Goal: Information Seeking & Learning: Learn about a topic

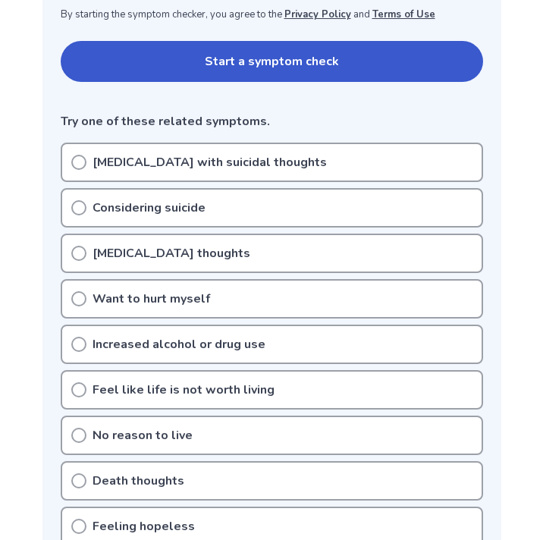
scroll to position [314, 0]
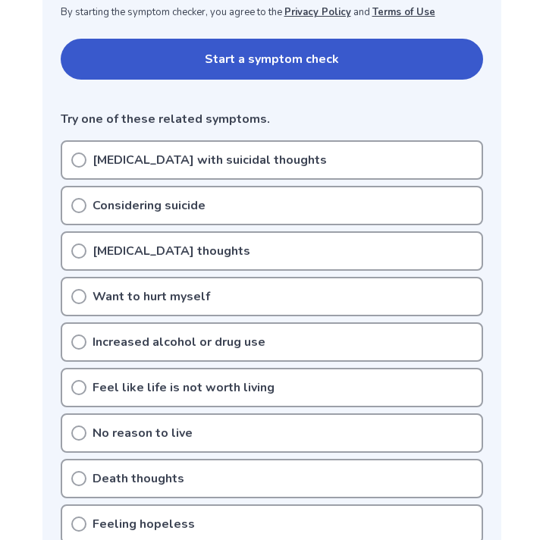
click at [121, 188] on div "Considering suicide" at bounding box center [272, 205] width 422 height 39
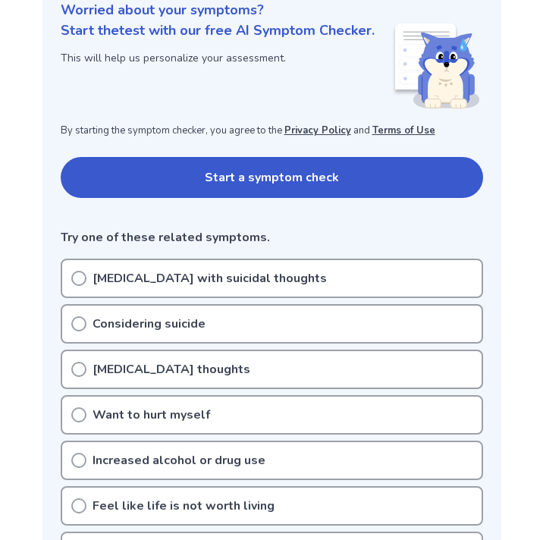
scroll to position [192, 0]
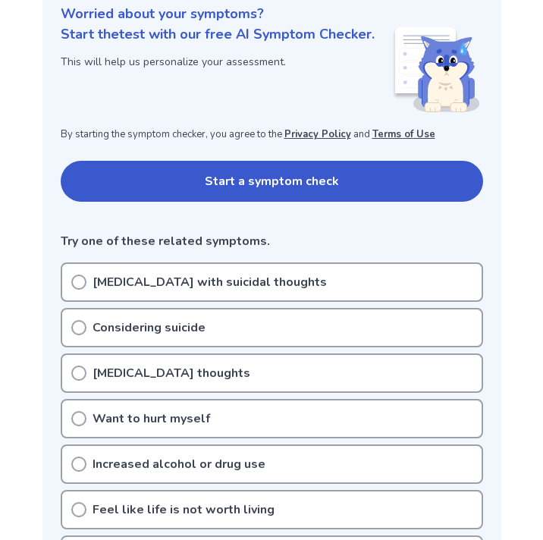
click at [130, 193] on button "Start a symptom check" at bounding box center [272, 181] width 422 height 41
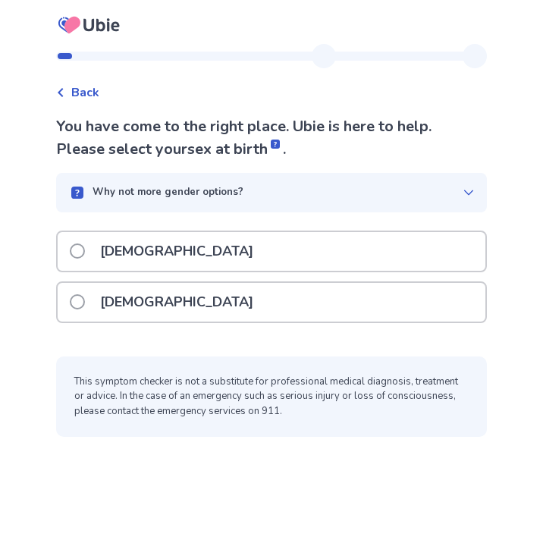
click at [135, 263] on p "[DEMOGRAPHIC_DATA]" at bounding box center [176, 251] width 171 height 39
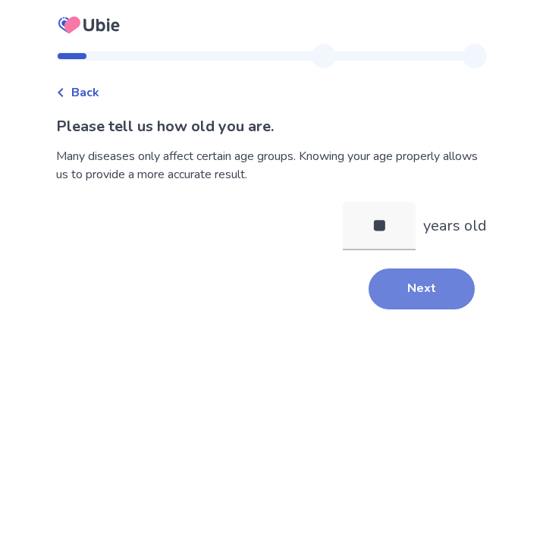
click at [407, 290] on button "Next" at bounding box center [421, 288] width 106 height 41
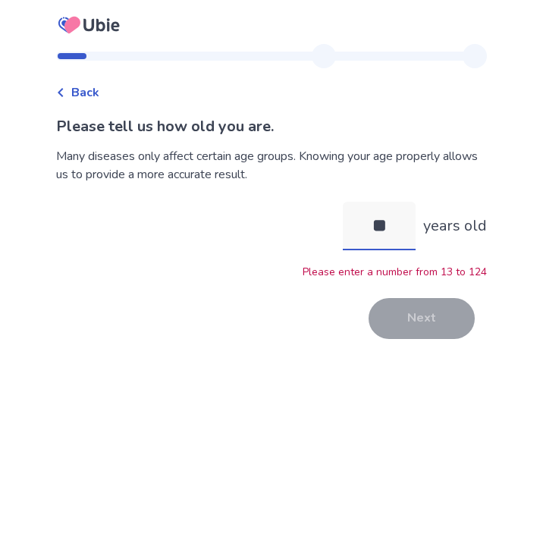
click at [384, 221] on input "**" at bounding box center [379, 226] width 73 height 49
type input "**"
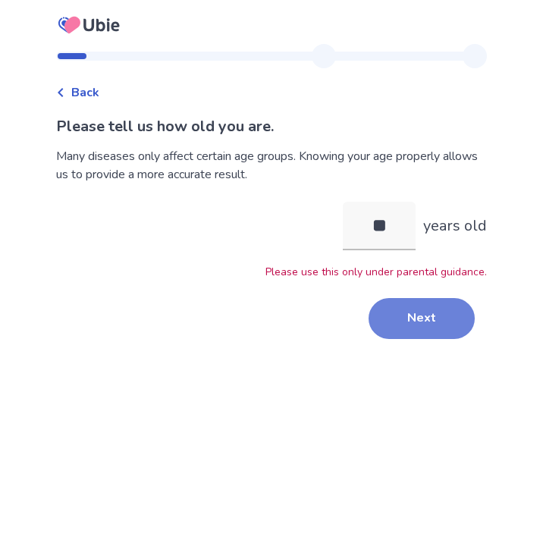
click at [409, 320] on button "Next" at bounding box center [421, 318] width 106 height 41
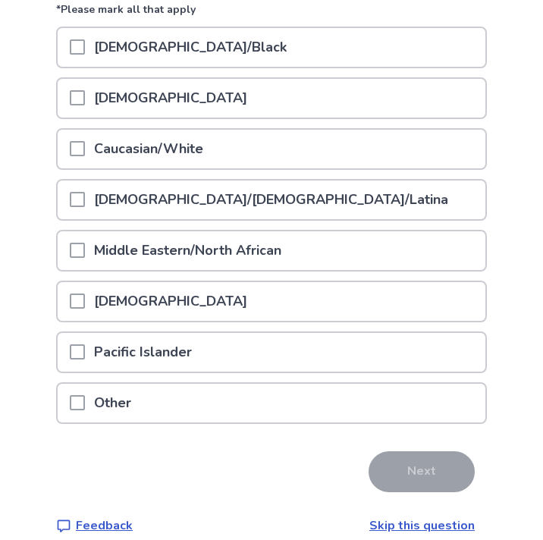
scroll to position [205, 0]
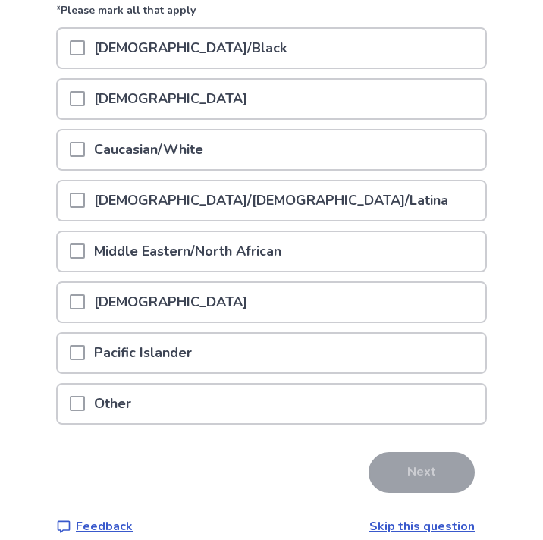
click at [184, 92] on div "[DEMOGRAPHIC_DATA]" at bounding box center [272, 99] width 428 height 39
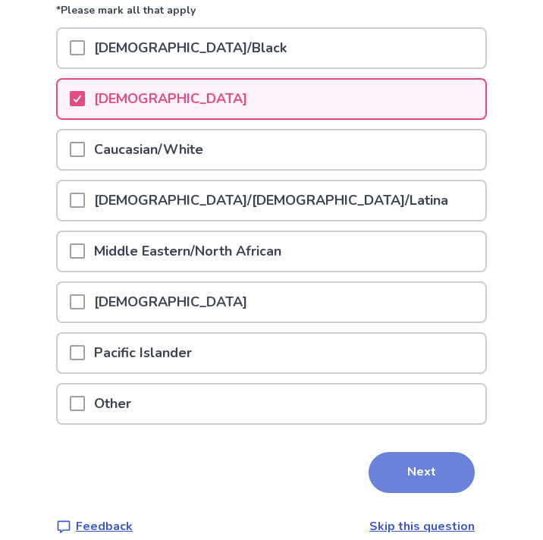
click at [376, 454] on button "Next" at bounding box center [421, 472] width 106 height 41
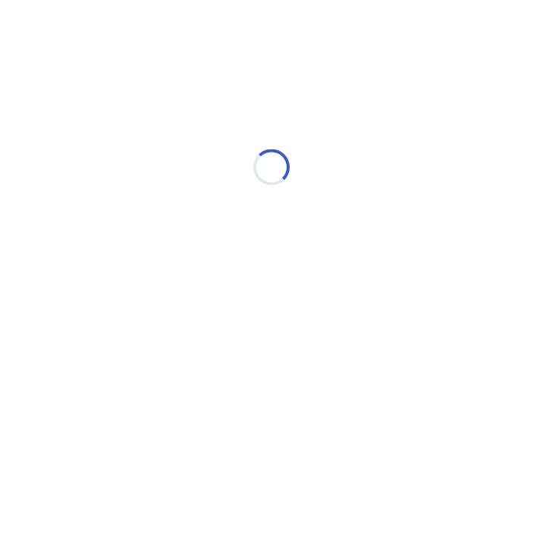
scroll to position [0, 0]
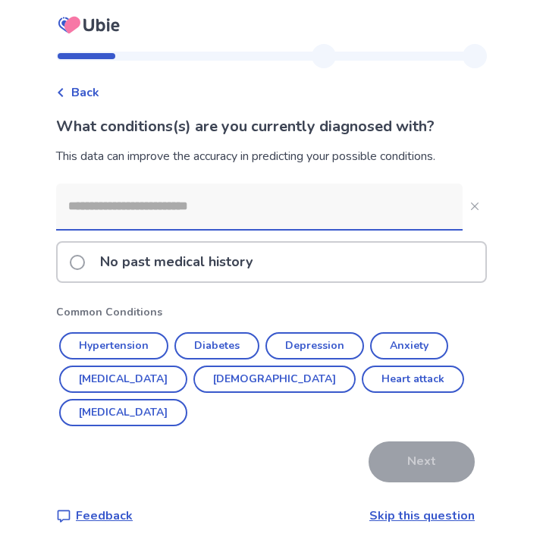
click at [149, 268] on p "No past medical history" at bounding box center [176, 262] width 171 height 39
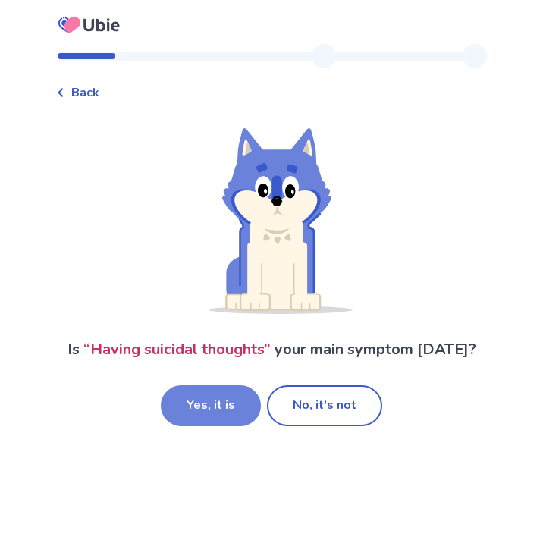
click at [236, 396] on button "Yes, it is" at bounding box center [211, 405] width 100 height 41
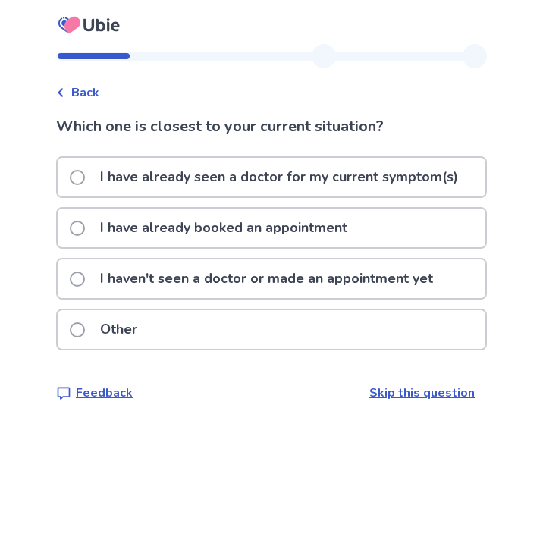
click at [228, 295] on p "I haven't seen a doctor or made an appointment yet" at bounding box center [266, 278] width 351 height 39
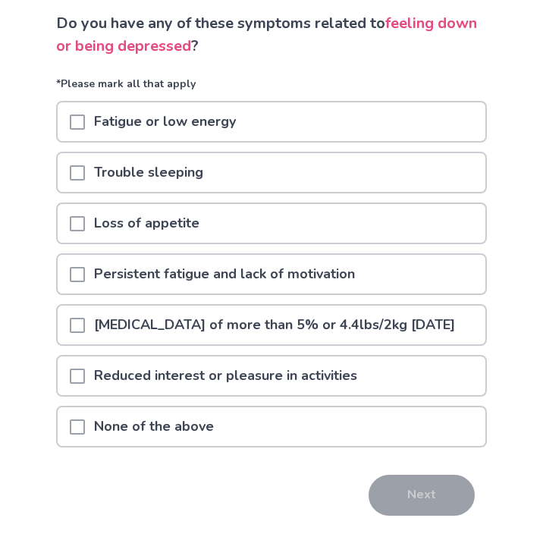
scroll to position [108, 0]
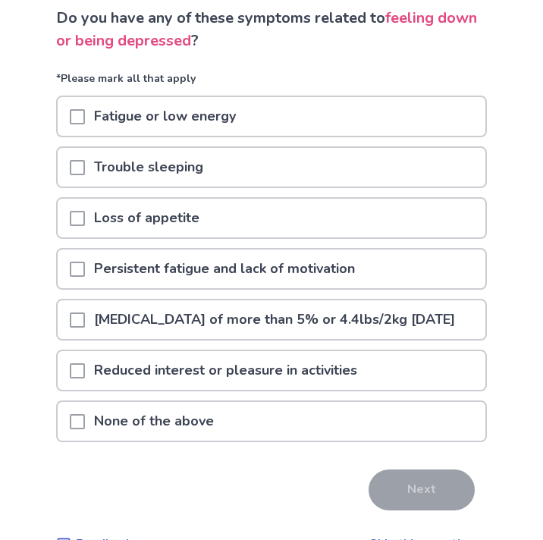
click at [212, 167] on p "Trouble sleeping" at bounding box center [148, 167] width 127 height 39
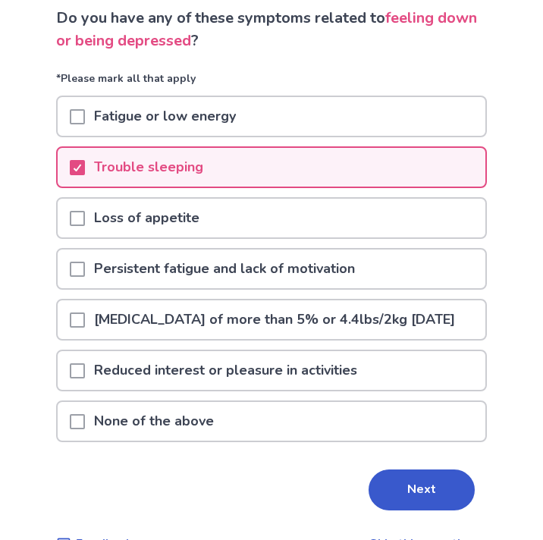
click at [255, 390] on p "Reduced interest or pleasure in activities" at bounding box center [225, 370] width 281 height 39
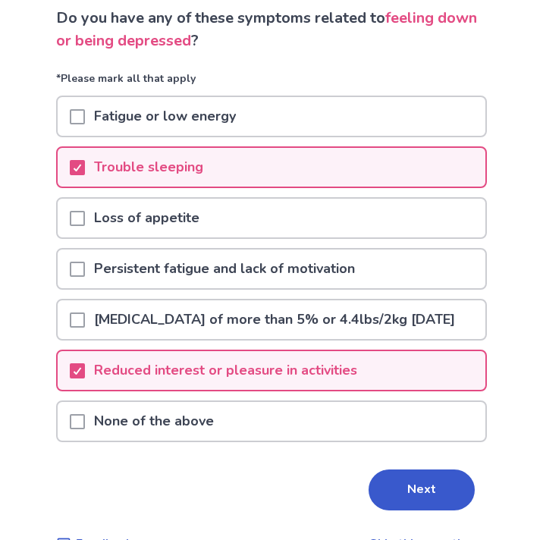
click at [258, 232] on div "Loss of appetite" at bounding box center [272, 218] width 428 height 39
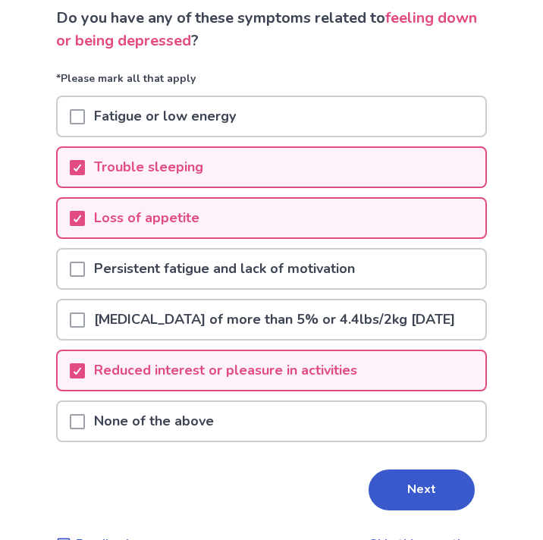
click at [396, 277] on div "Persistent fatigue and lack of motivation" at bounding box center [272, 268] width 428 height 39
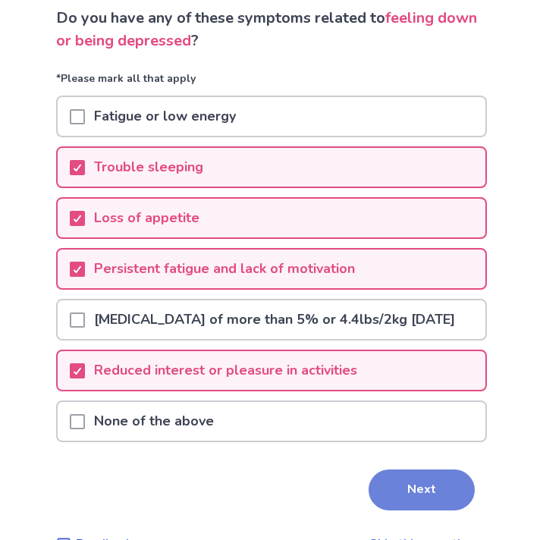
click at [413, 507] on button "Next" at bounding box center [421, 489] width 106 height 41
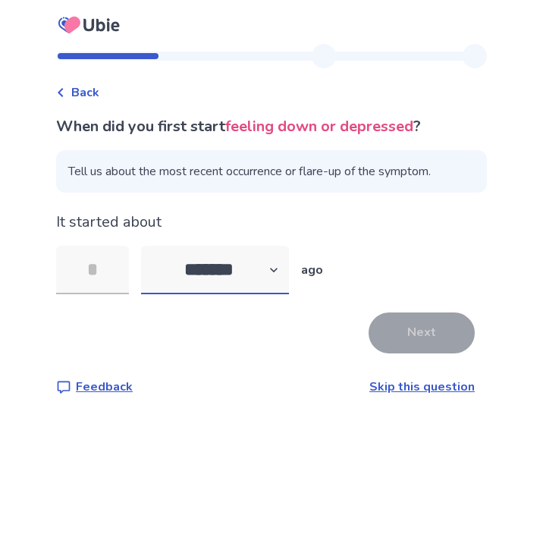
click at [197, 286] on select "******* ****** ******* ******** *******" at bounding box center [215, 270] width 148 height 49
select select "*"
click option "*******" at bounding box center [0, 0] width 0 height 0
click at [99, 270] on input "tel" at bounding box center [92, 270] width 73 height 49
type input "*"
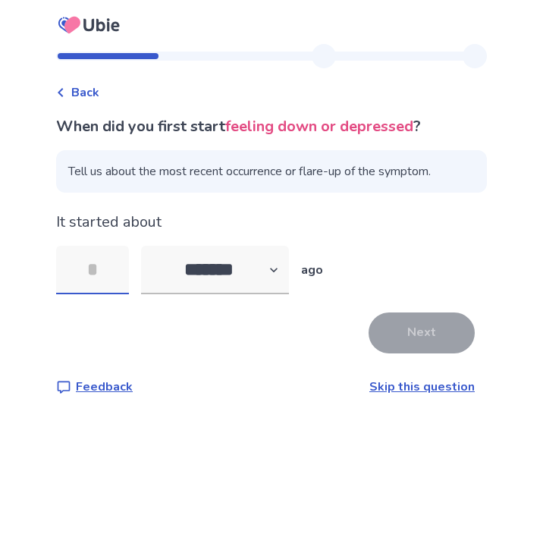
type input "*"
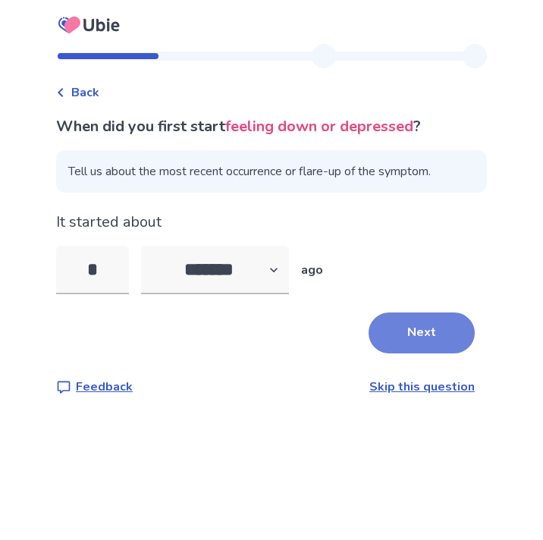
click at [397, 346] on button "Next" at bounding box center [421, 332] width 106 height 41
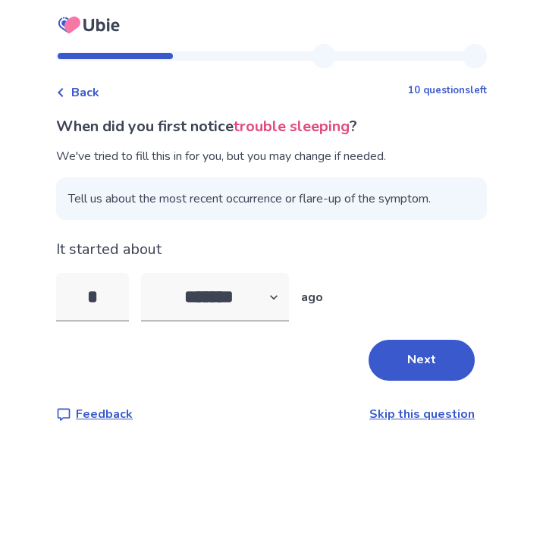
click at [145, 303] on div "* ******* ****** ******* ******** ******* ago" at bounding box center [271, 297] width 431 height 49
click at [122, 297] on input "*" at bounding box center [92, 297] width 73 height 49
click at [141, 273] on select "******* ****** ******* ******** *******" at bounding box center [215, 297] width 148 height 49
select select "*"
click option "******" at bounding box center [0, 0] width 0 height 0
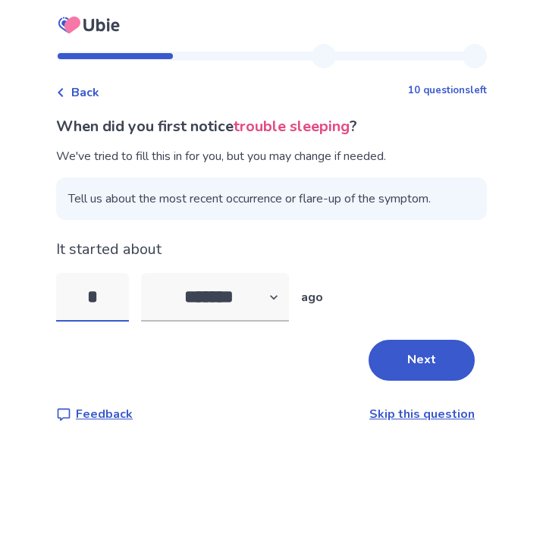
click at [124, 298] on input "*" at bounding box center [92, 297] width 73 height 49
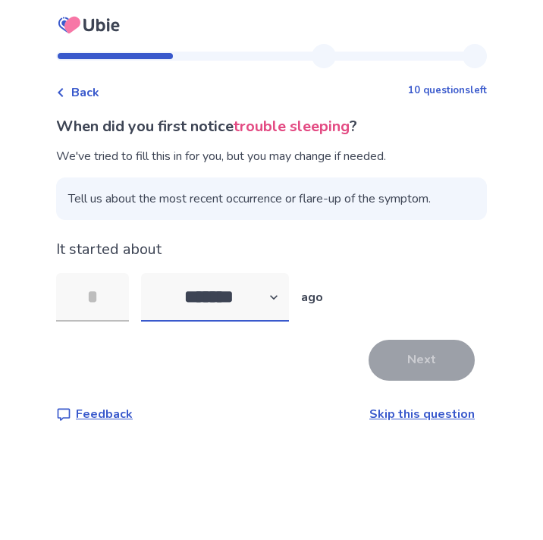
select select "*"
click option "*******" at bounding box center [0, 0] width 0 height 0
click at [119, 302] on input "tel" at bounding box center [92, 297] width 73 height 49
type input "*"
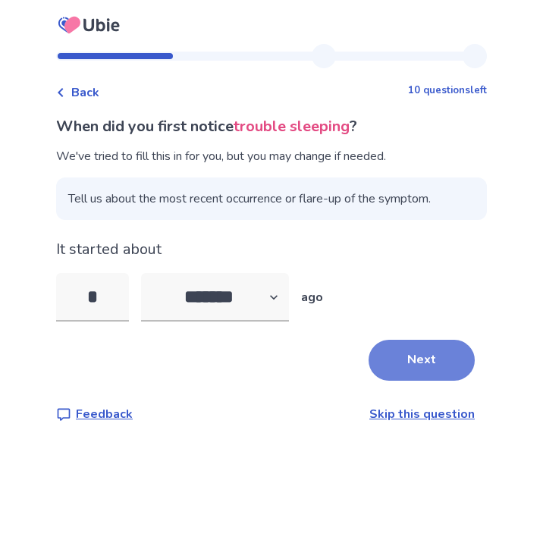
click at [414, 371] on button "Next" at bounding box center [421, 360] width 106 height 41
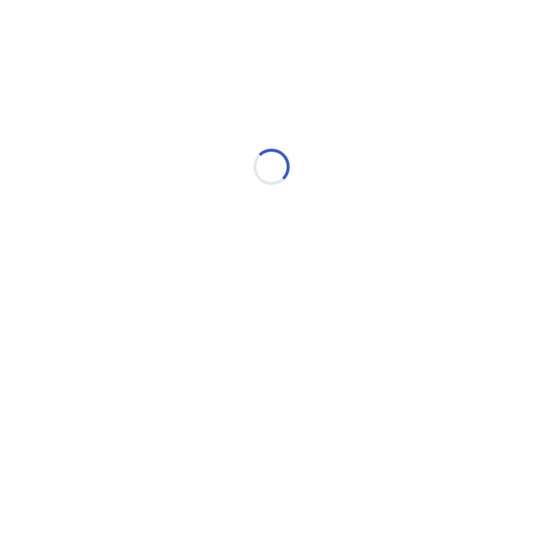
select select "*"
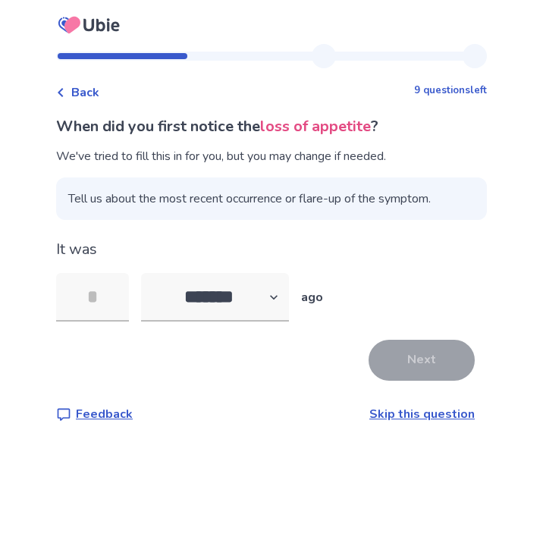
click at [236, 270] on div "It was ******* ****** ******* ******** ******* ago" at bounding box center [271, 279] width 431 height 83
select select "*"
click option "********" at bounding box center [0, 0] width 0 height 0
click at [102, 315] on input "tel" at bounding box center [92, 297] width 73 height 49
type input "*"
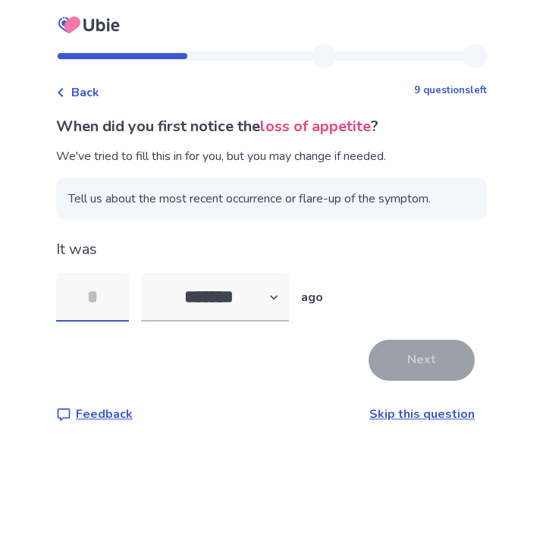
type input "*"
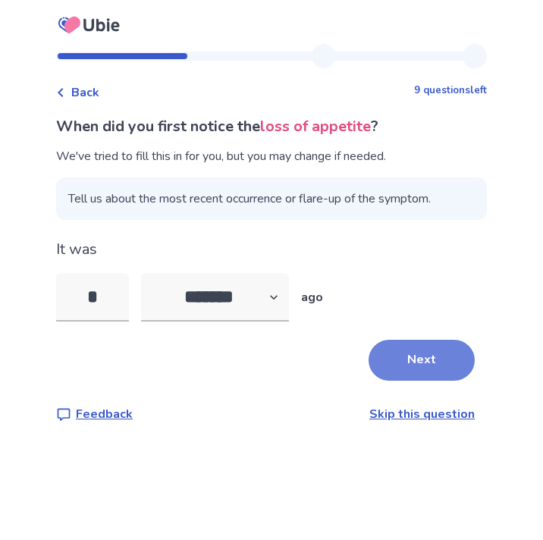
click at [402, 356] on button "Next" at bounding box center [421, 360] width 106 height 41
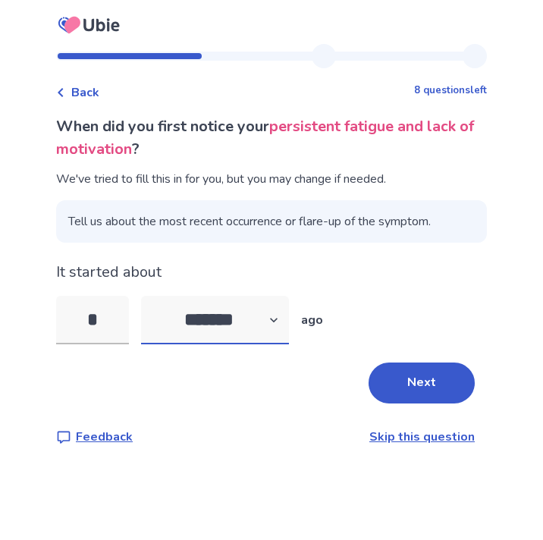
click at [184, 332] on select "******* ****** ******* ******** *******" at bounding box center [215, 320] width 148 height 49
select select "*"
click option "*******" at bounding box center [0, 0] width 0 height 0
click at [113, 326] on input "*" at bounding box center [92, 320] width 73 height 49
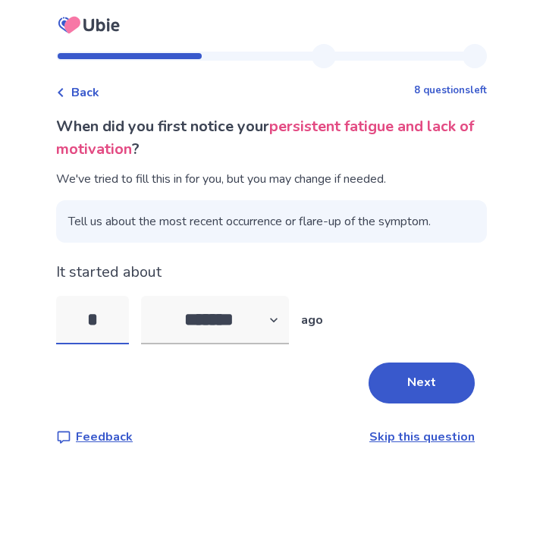
type input "*"
click at [459, 400] on div "Next" at bounding box center [271, 382] width 431 height 41
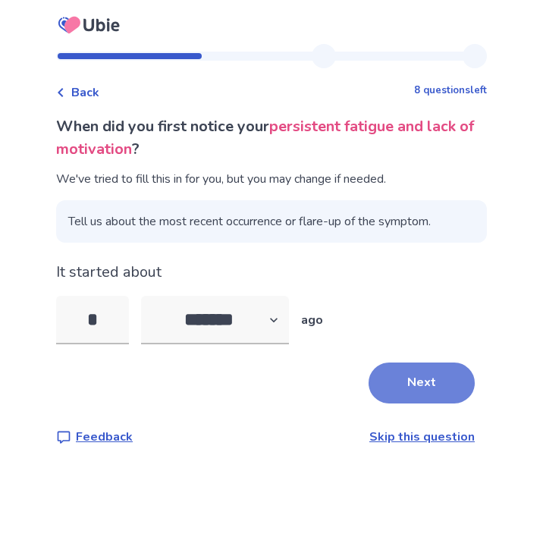
click at [414, 393] on button "Next" at bounding box center [421, 382] width 106 height 41
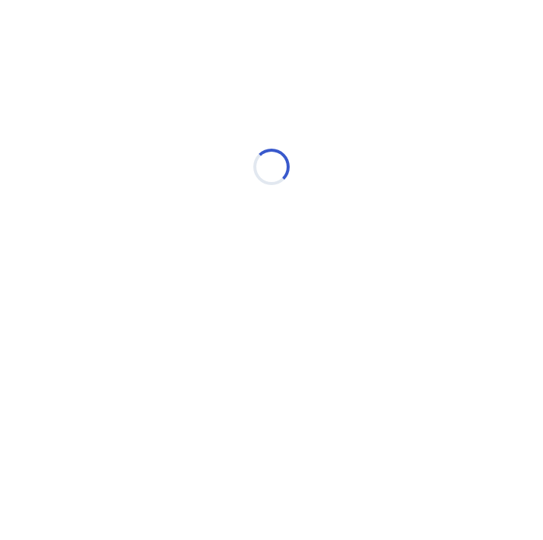
select select "*"
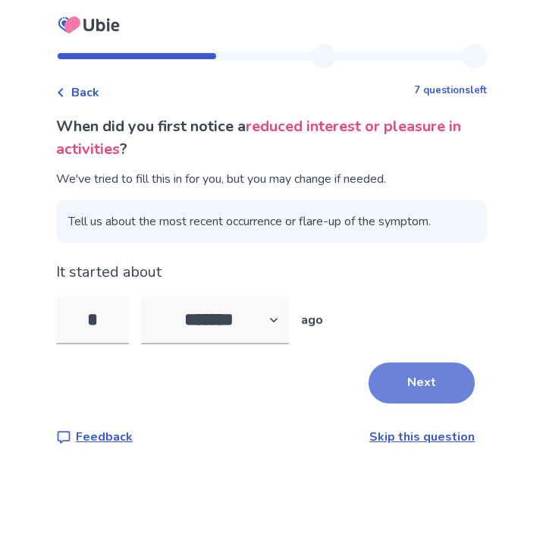
click at [424, 375] on button "Next" at bounding box center [421, 382] width 106 height 41
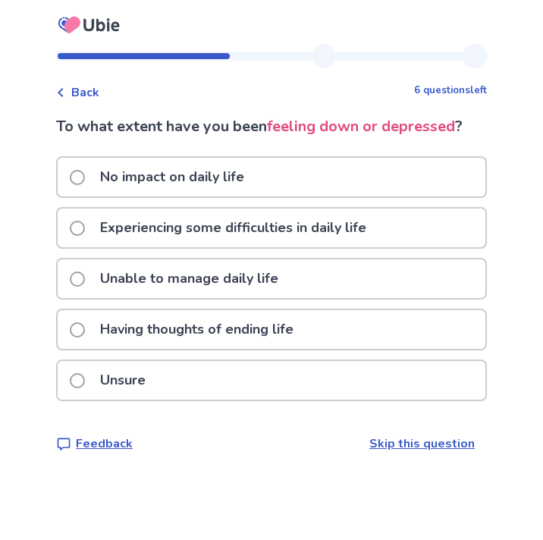
click at [250, 338] on p "Having thoughts of ending life" at bounding box center [196, 329] width 211 height 39
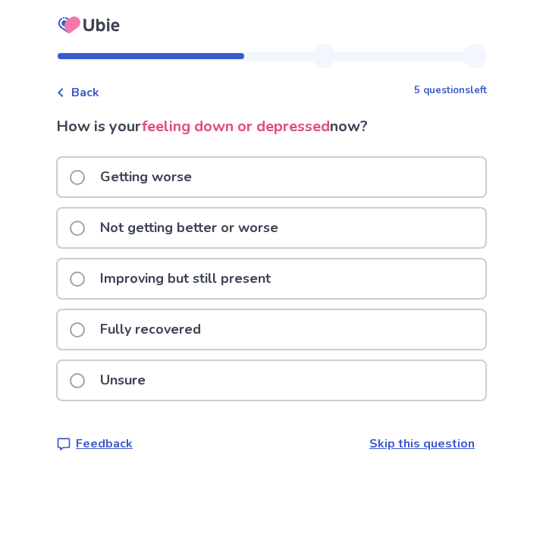
click at [190, 241] on p "Not getting better or worse" at bounding box center [189, 227] width 196 height 39
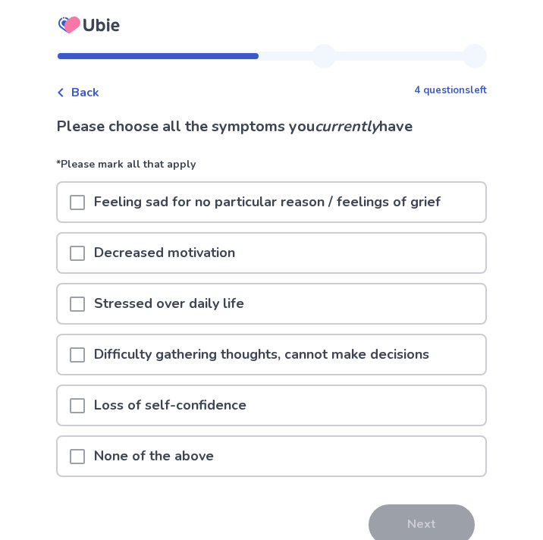
click at [85, 210] on div at bounding box center [77, 202] width 15 height 39
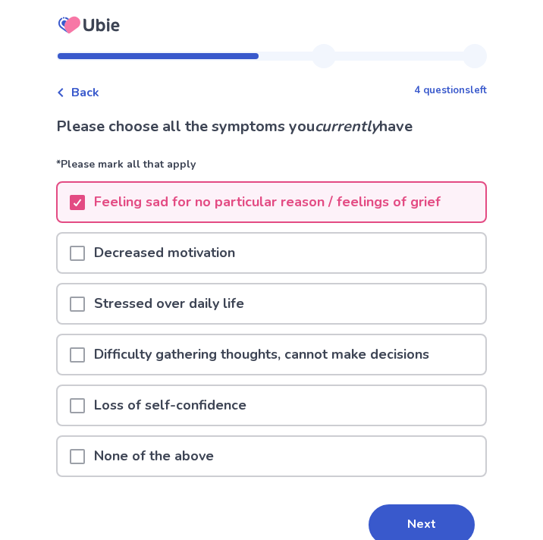
click at [85, 246] on span at bounding box center [77, 253] width 15 height 15
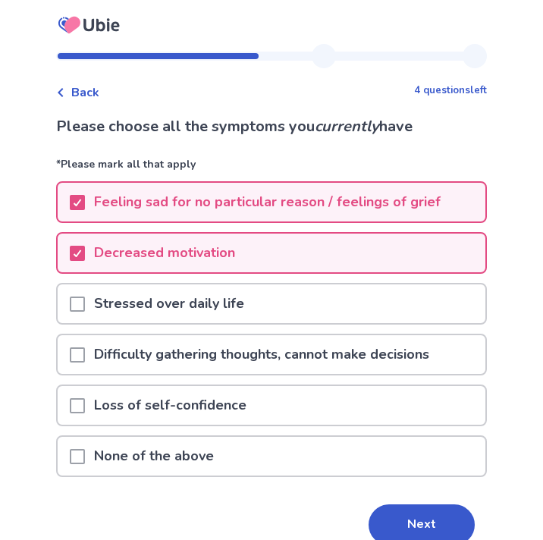
click at [106, 300] on p "Stressed over daily life" at bounding box center [169, 303] width 168 height 39
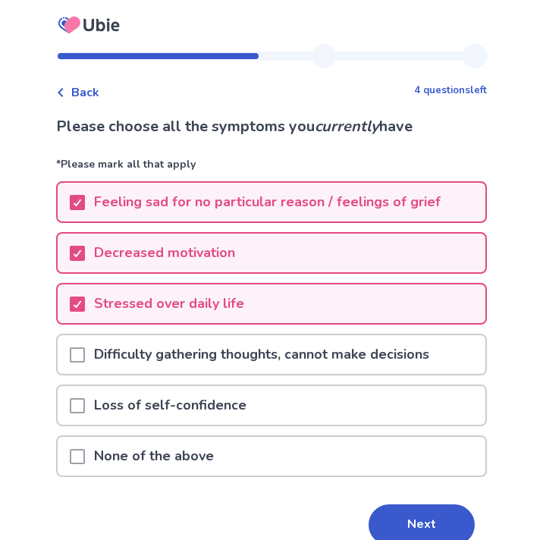
click at [96, 394] on p "Loss of self-confidence" at bounding box center [170, 405] width 171 height 39
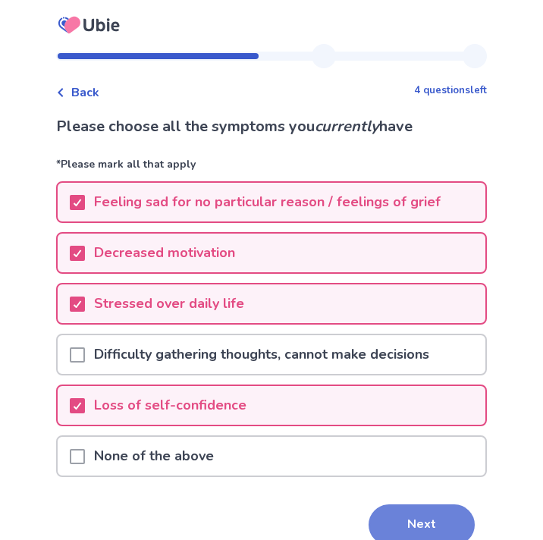
click at [368, 512] on button "Next" at bounding box center [421, 524] width 106 height 41
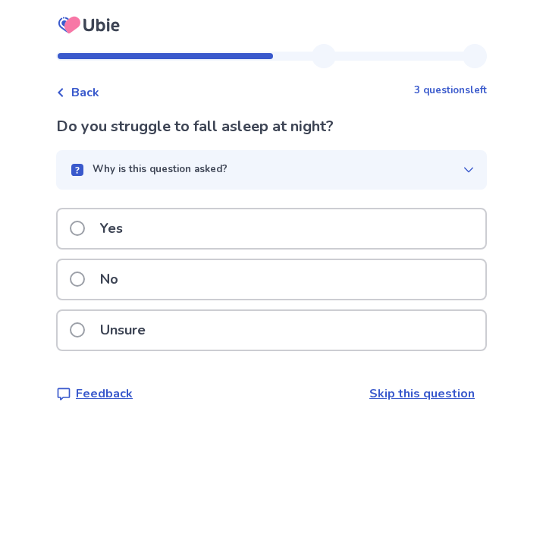
click at [244, 238] on div "Yes" at bounding box center [272, 228] width 428 height 39
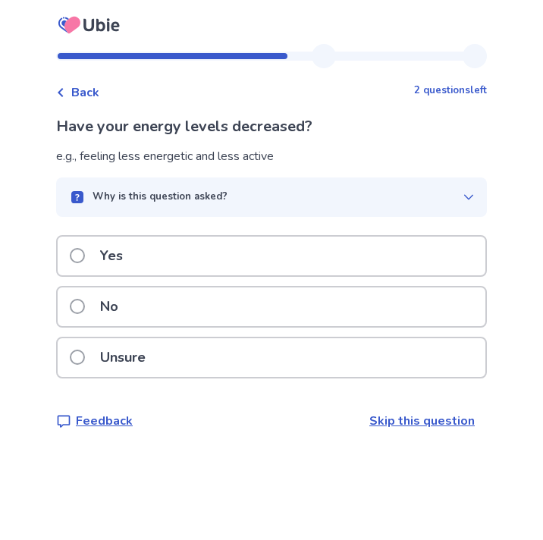
click at [239, 244] on div "Yes" at bounding box center [272, 255] width 428 height 39
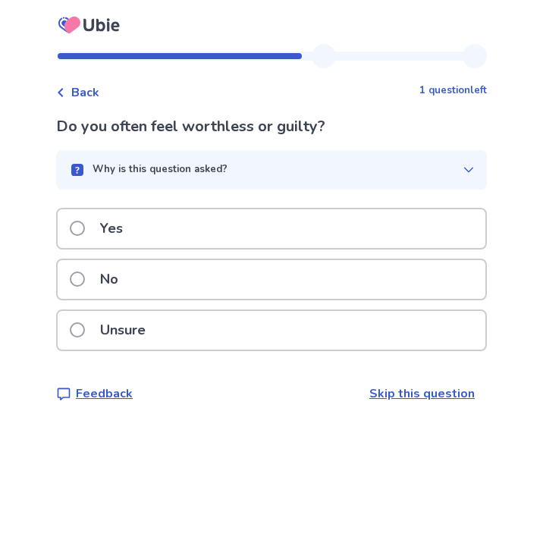
click at [239, 244] on div "Yes" at bounding box center [272, 228] width 428 height 39
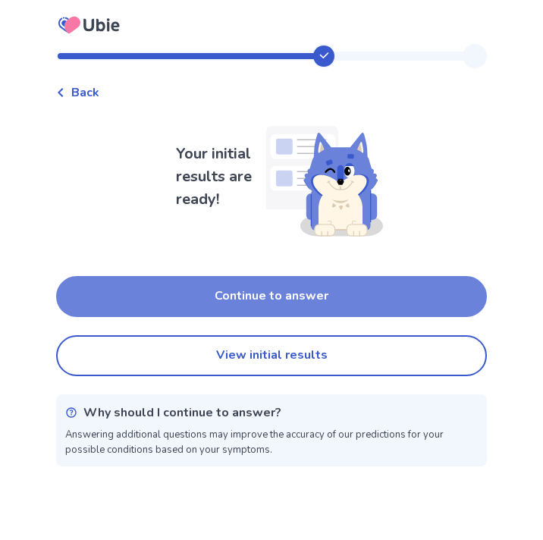
click at [255, 292] on button "Continue to answer" at bounding box center [271, 296] width 431 height 41
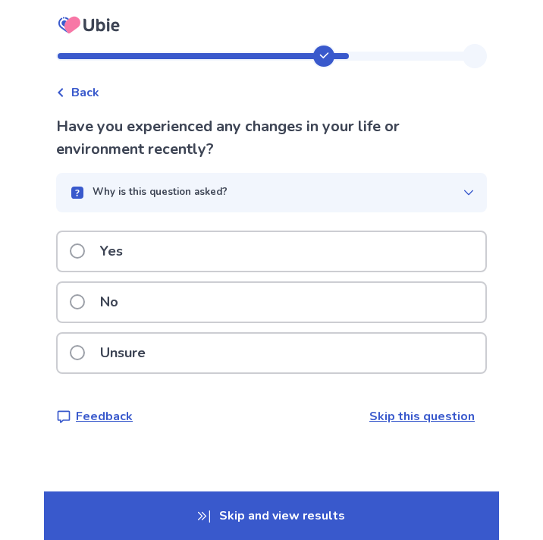
click at [214, 296] on div "No" at bounding box center [272, 302] width 428 height 39
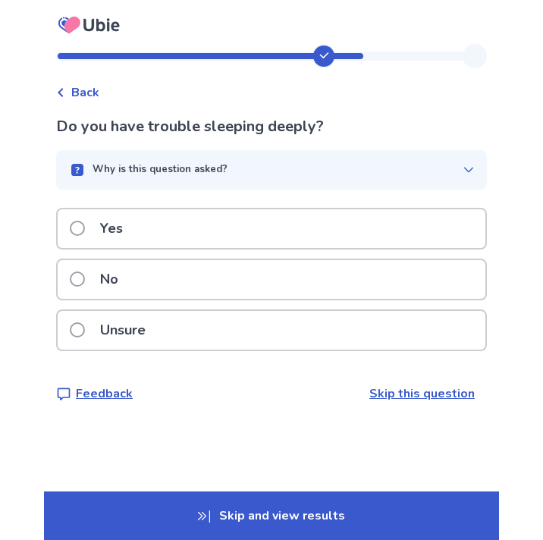
click at [221, 217] on div "Yes" at bounding box center [272, 228] width 428 height 39
click at [218, 230] on div "Yes" at bounding box center [272, 228] width 428 height 39
click at [239, 230] on div "Yes" at bounding box center [272, 228] width 428 height 39
click at [218, 283] on div "No" at bounding box center [272, 279] width 428 height 39
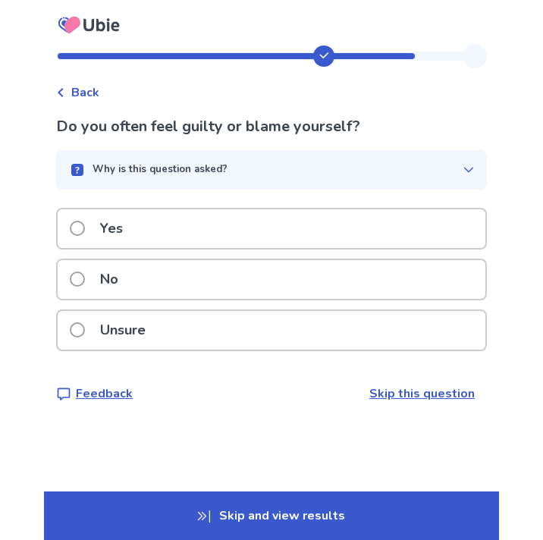
click at [192, 237] on div "Yes" at bounding box center [272, 228] width 428 height 39
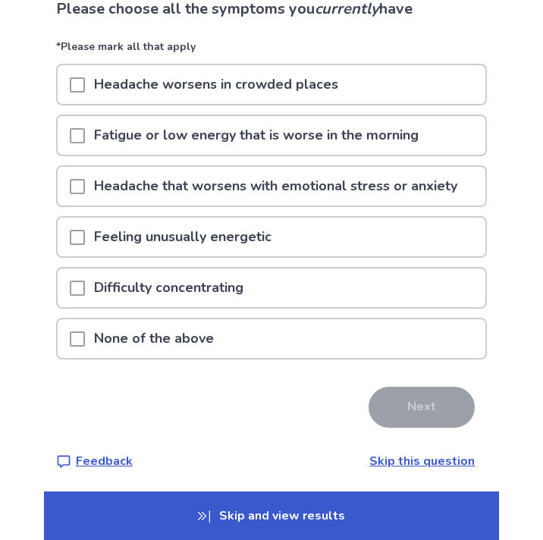
scroll to position [121, 0]
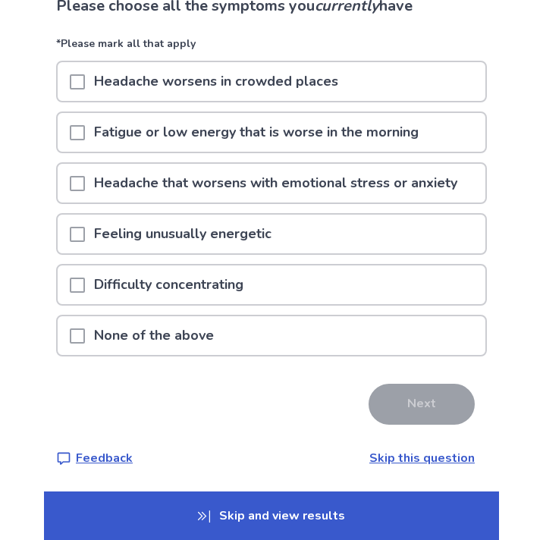
click at [175, 334] on p "None of the above" at bounding box center [154, 335] width 138 height 39
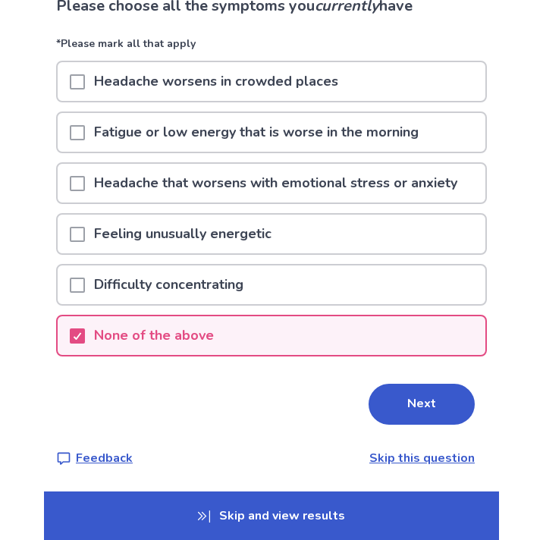
click at [356, 340] on div "None of the above" at bounding box center [272, 335] width 428 height 39
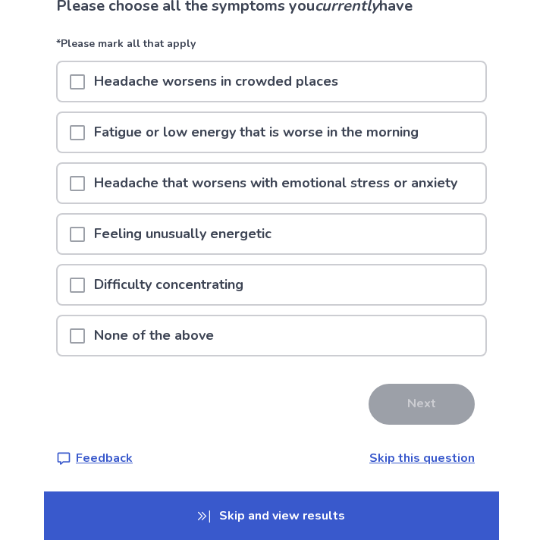
click at [258, 149] on p "Fatigue or low energy that is worse in the morning" at bounding box center [256, 132] width 343 height 39
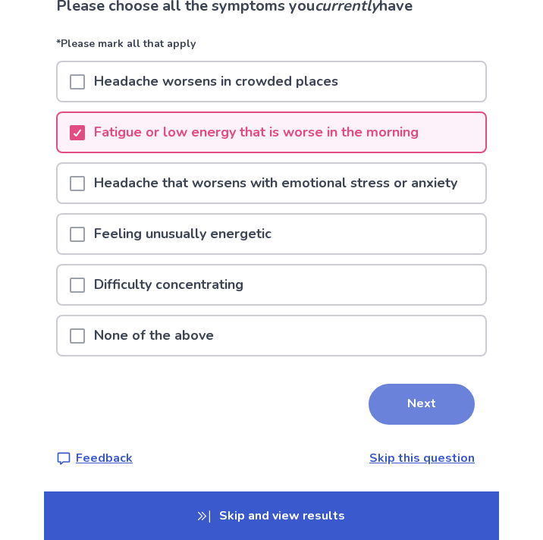
click at [389, 393] on button "Next" at bounding box center [421, 404] width 106 height 41
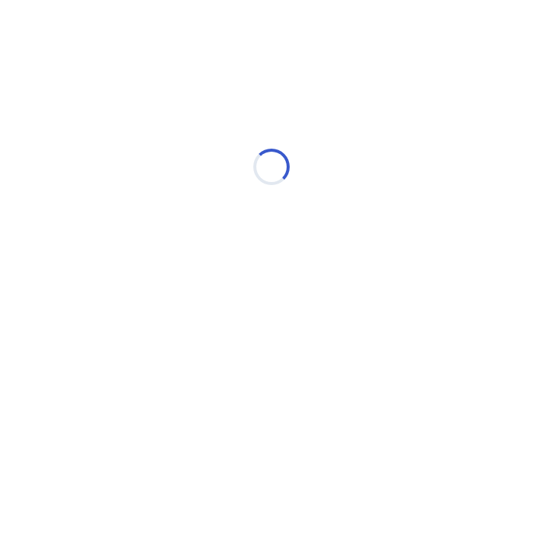
scroll to position [0, 0]
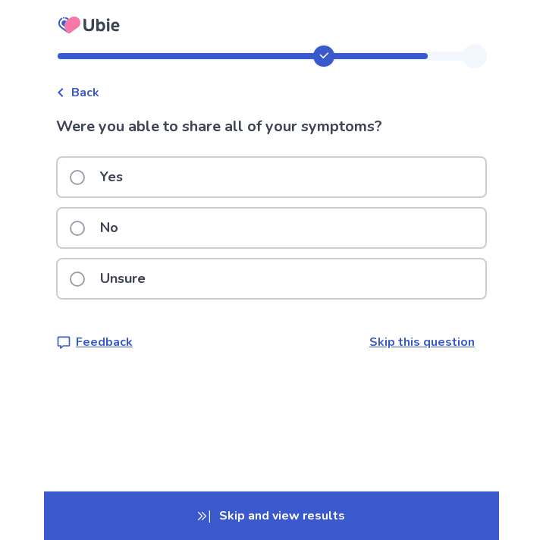
click at [225, 187] on div "Yes" at bounding box center [272, 177] width 428 height 39
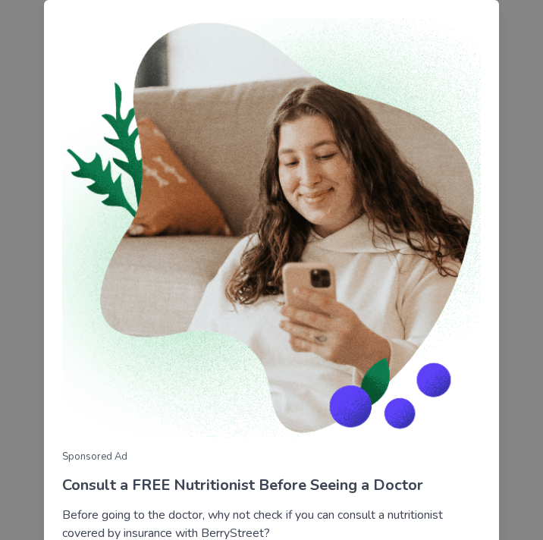
scroll to position [124, 0]
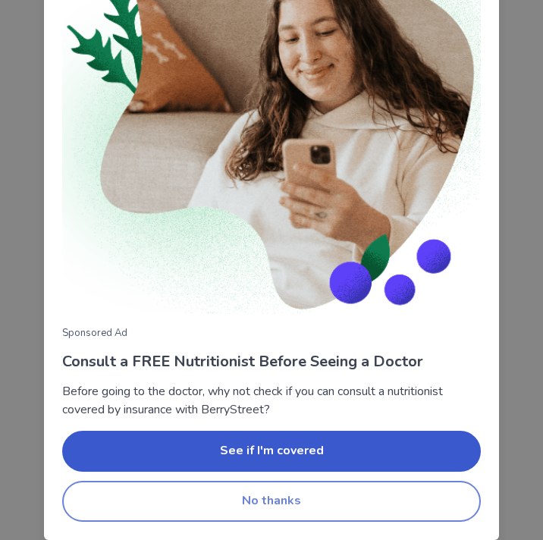
click at [280, 510] on button "No thanks" at bounding box center [271, 501] width 418 height 41
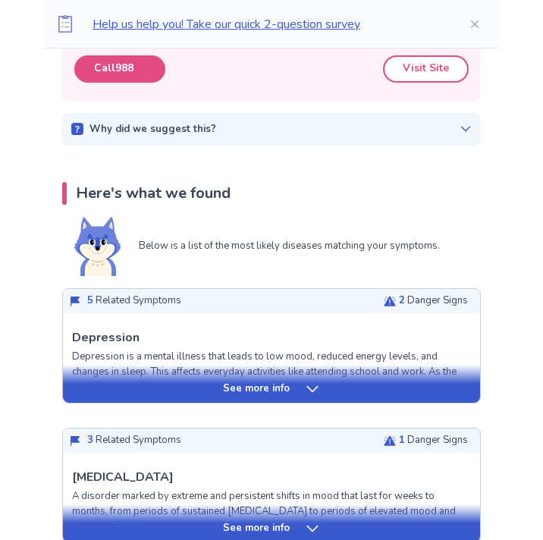
scroll to position [328, 0]
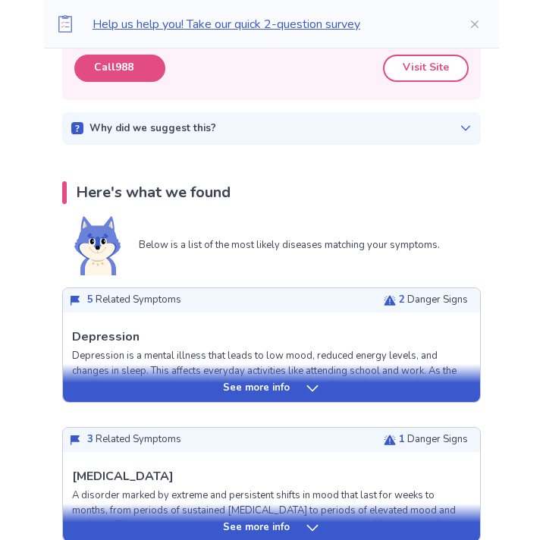
click at [268, 384] on p "See more info" at bounding box center [256, 388] width 67 height 15
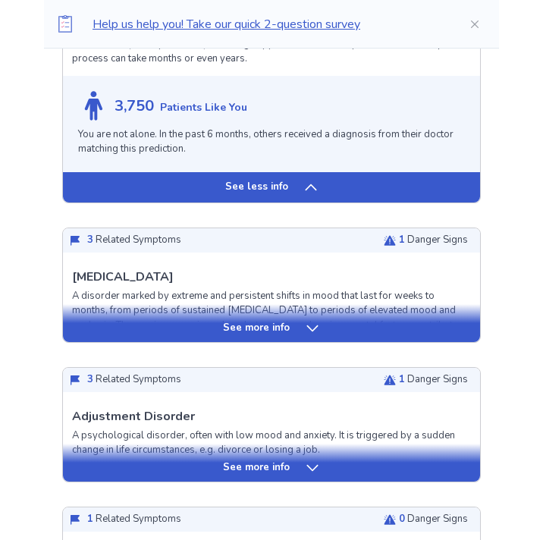
scroll to position [1282, 0]
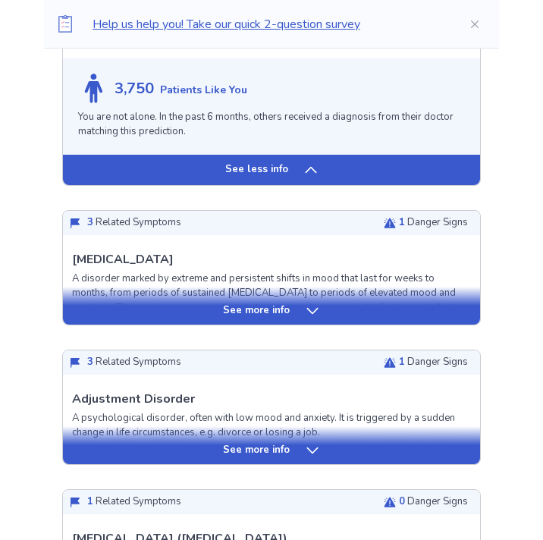
click at [228, 168] on p "See less info" at bounding box center [256, 169] width 63 height 15
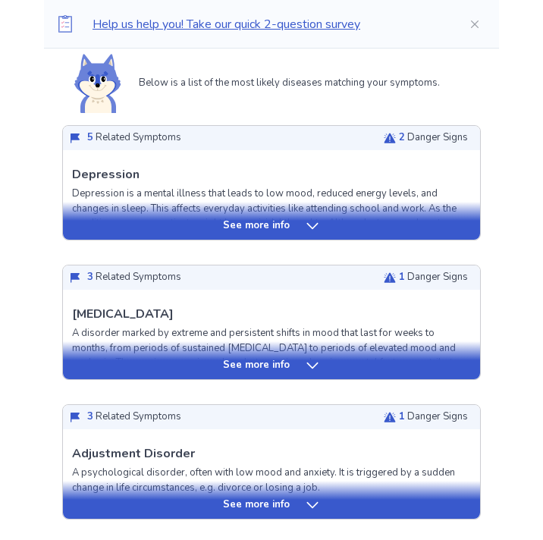
scroll to position [492, 0]
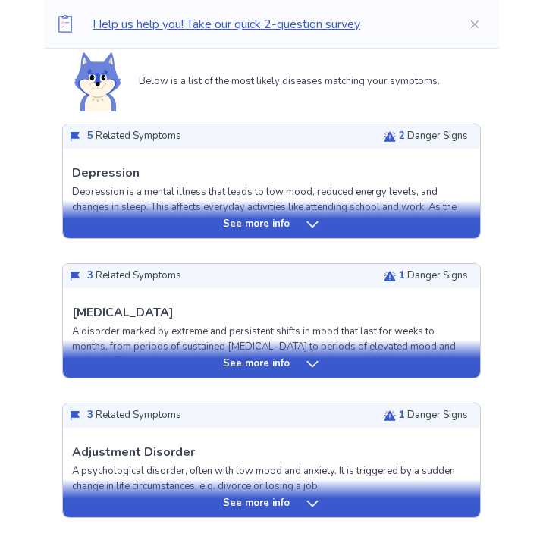
click at [254, 236] on div "See more info" at bounding box center [271, 219] width 417 height 38
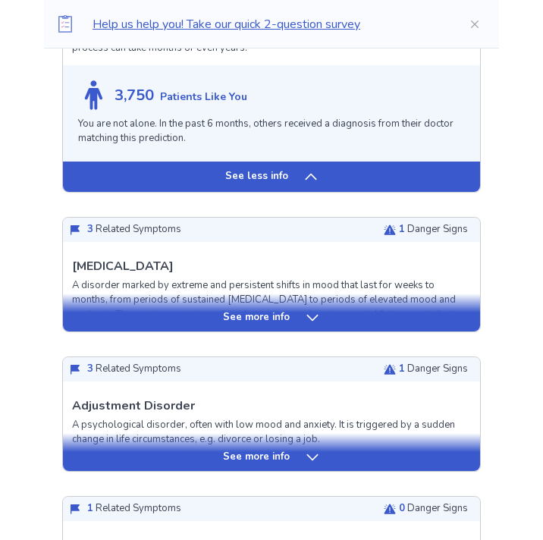
scroll to position [1255, 0]
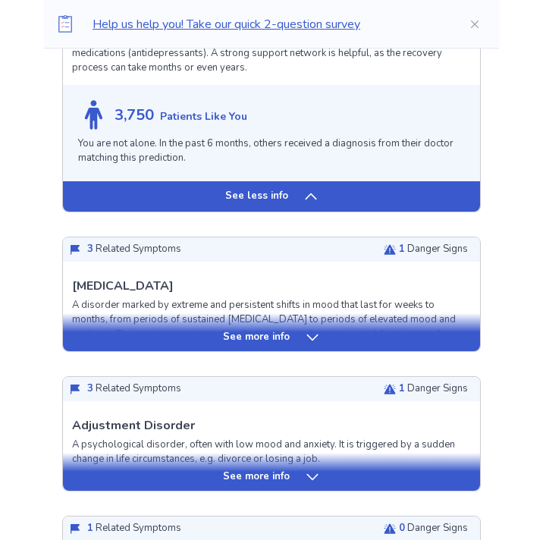
click at [258, 331] on p "See more info" at bounding box center [256, 337] width 67 height 15
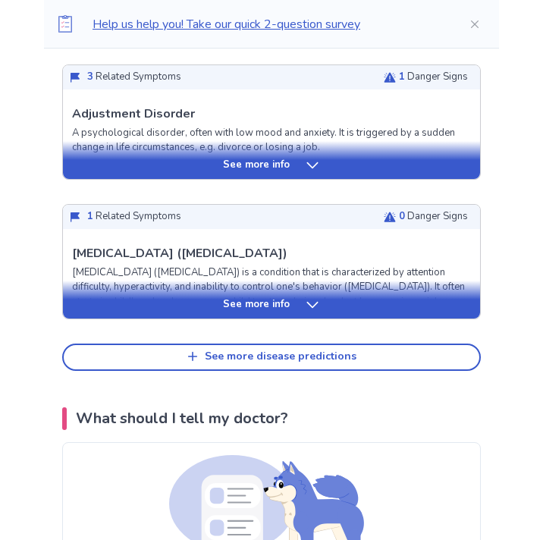
scroll to position [2346, 0]
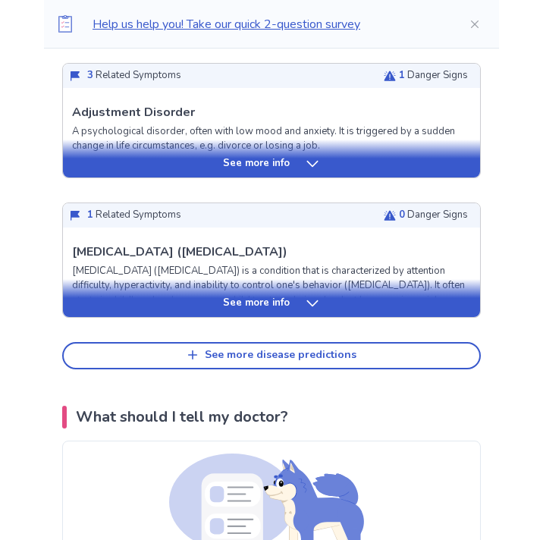
click at [227, 317] on div "See more info" at bounding box center [271, 298] width 417 height 38
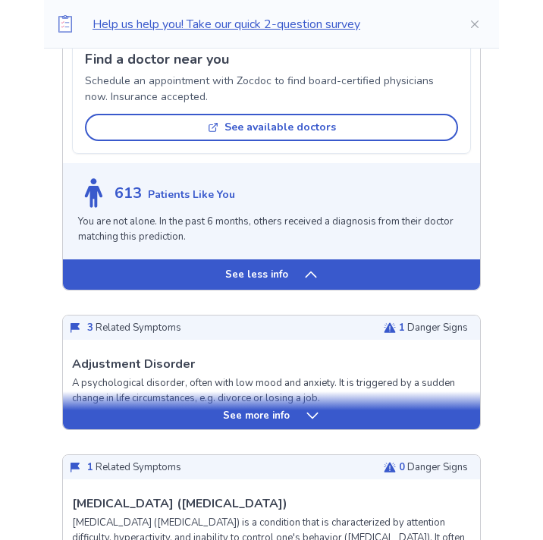
scroll to position [2116, 0]
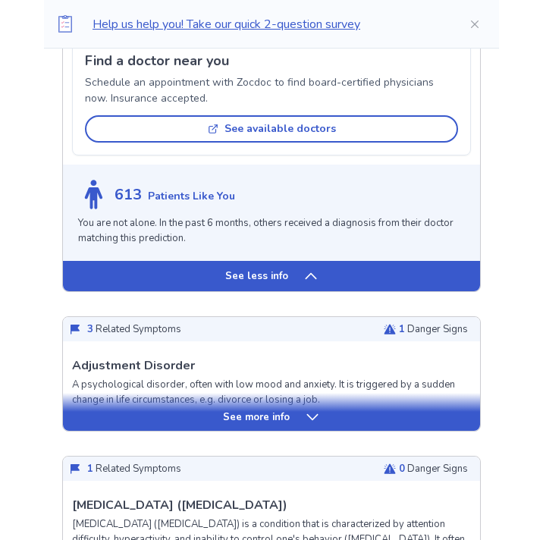
click at [186, 424] on div "See more info" at bounding box center [271, 416] width 417 height 15
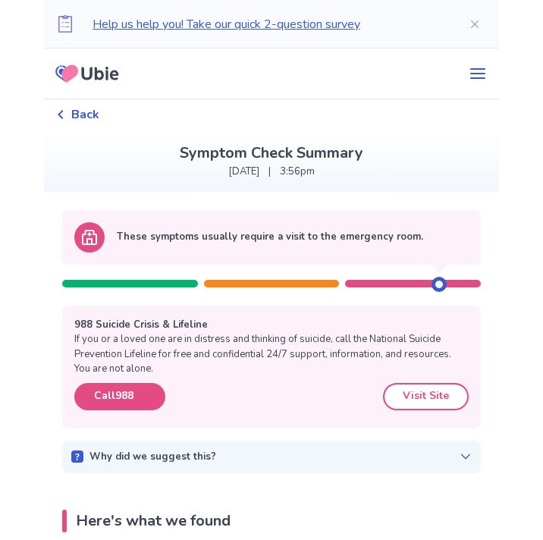
scroll to position [5, 0]
